Goal: Task Accomplishment & Management: Manage account settings

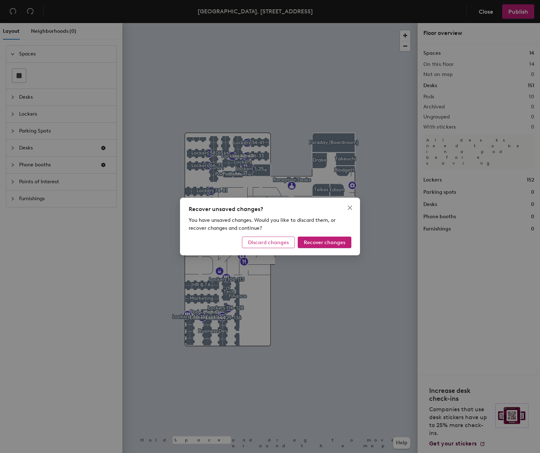
click at [287, 244] on span "Discard changes" at bounding box center [268, 242] width 41 height 6
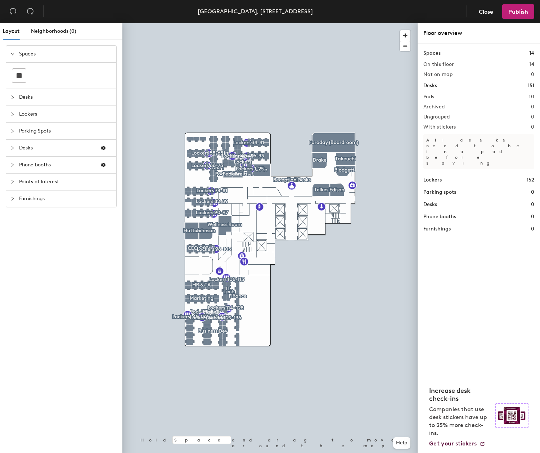
click at [23, 100] on span "Desks" at bounding box center [65, 97] width 93 height 17
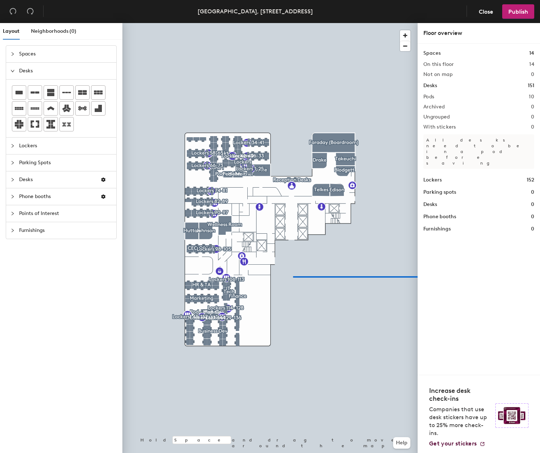
click at [443, 276] on div "Layout Neighborhoods (0) Spaces Desks Lockers Parking Spots Desks Phone booths …" at bounding box center [270, 239] width 540 height 433
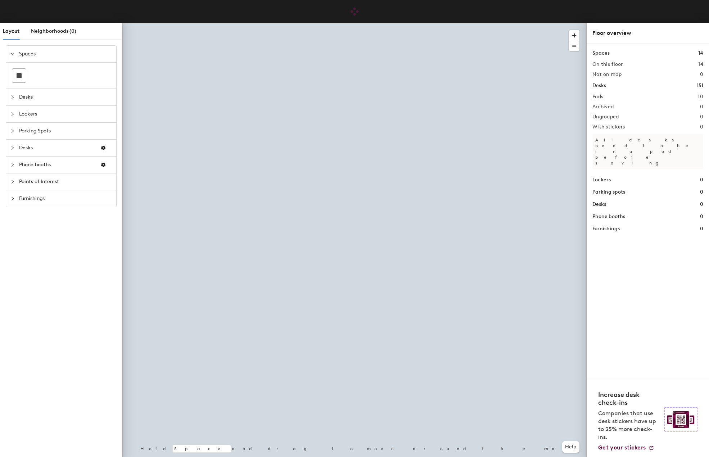
click at [15, 152] on div at bounding box center [14, 148] width 9 height 8
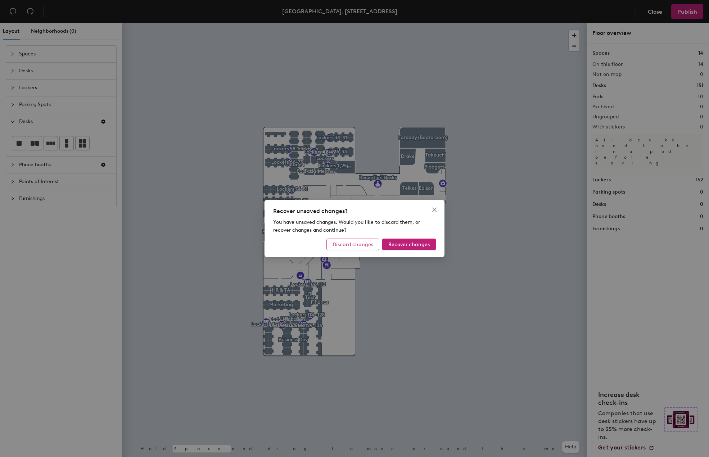
click at [368, 244] on span "Discard changes" at bounding box center [353, 245] width 41 height 6
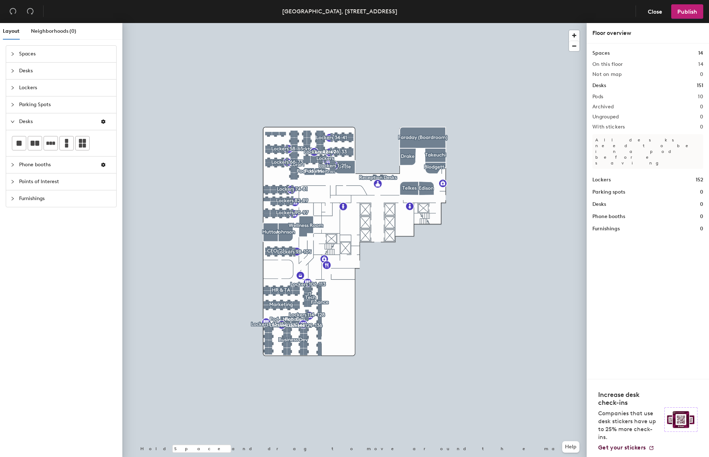
drag, startPoint x: 13, startPoint y: 123, endPoint x: 17, endPoint y: 98, distance: 25.6
click at [13, 122] on icon "expanded" at bounding box center [12, 122] width 4 height 4
click at [12, 69] on icon "collapsed" at bounding box center [12, 71] width 4 height 4
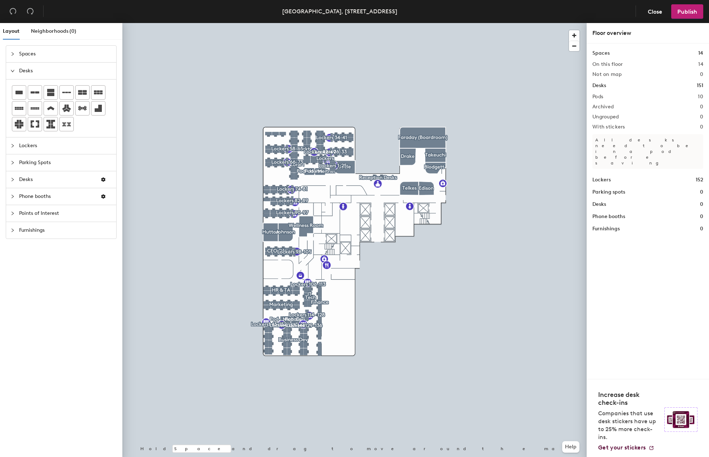
click at [12, 69] on icon "expanded" at bounding box center [12, 71] width 4 height 4
